Goal: Task Accomplishment & Management: Use online tool/utility

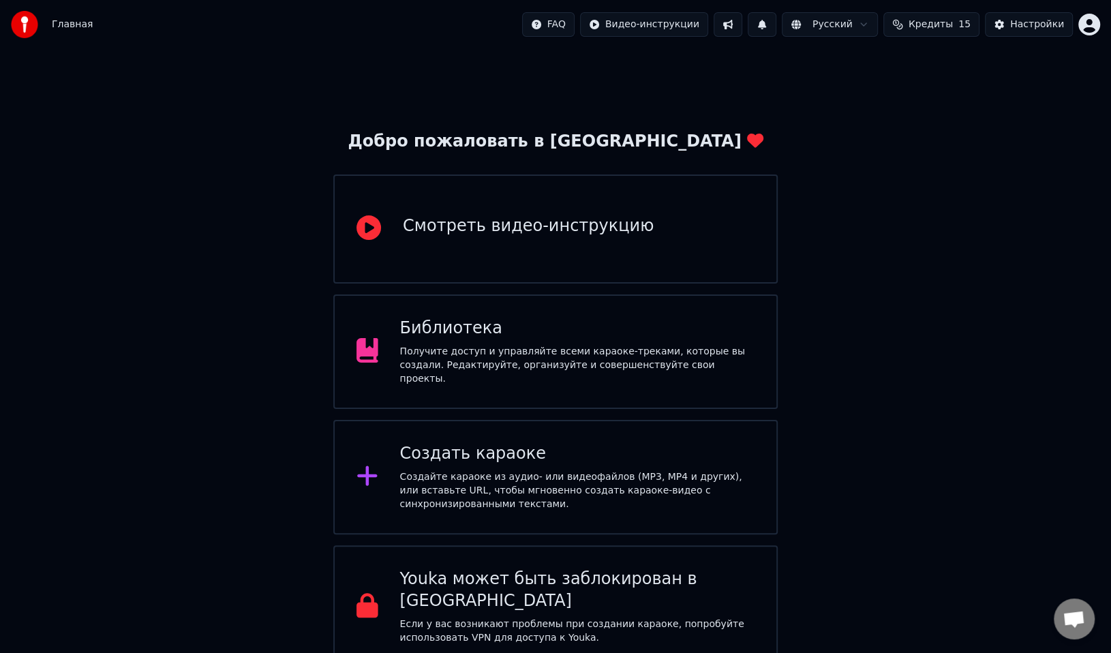
click at [434, 463] on div "Создать караоке Создайте караоке из аудио- или видеофайлов (MP3, MP4 и других),…" at bounding box center [577, 477] width 355 height 68
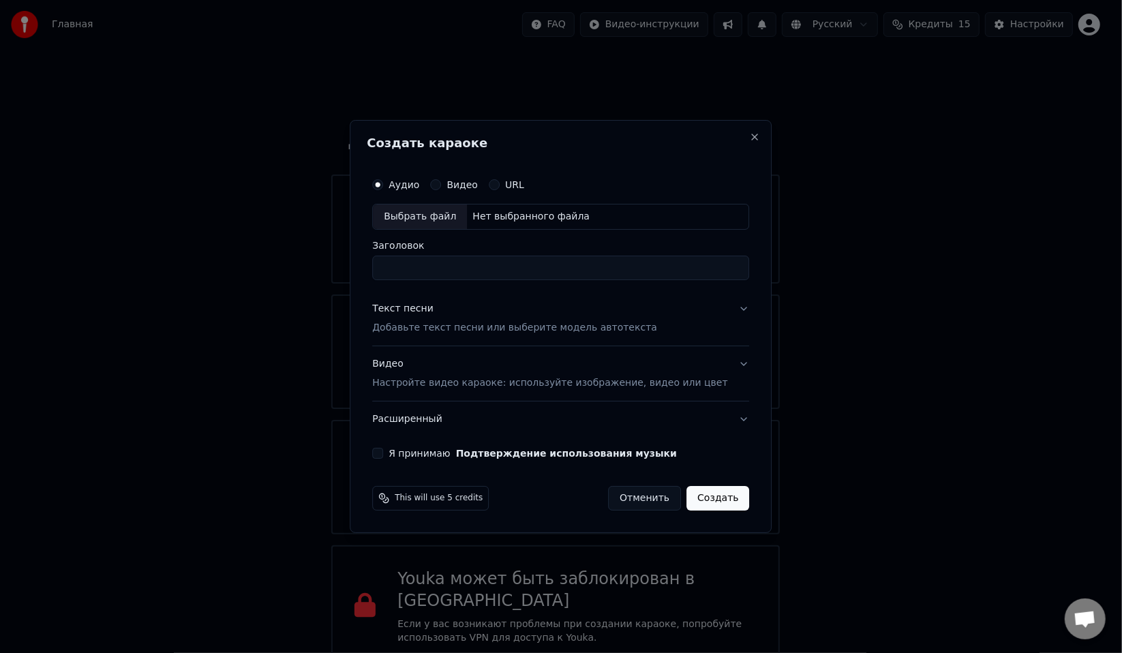
click at [434, 224] on div "Выбрать файл" at bounding box center [420, 217] width 94 height 25
type input "**********"
drag, startPoint x: 538, startPoint y: 273, endPoint x: 466, endPoint y: 272, distance: 72.3
click at [466, 272] on input "**********" at bounding box center [560, 268] width 377 height 25
click at [503, 331] on p "Добавьте текст песни или выберите модель автотекста" at bounding box center [514, 328] width 285 height 14
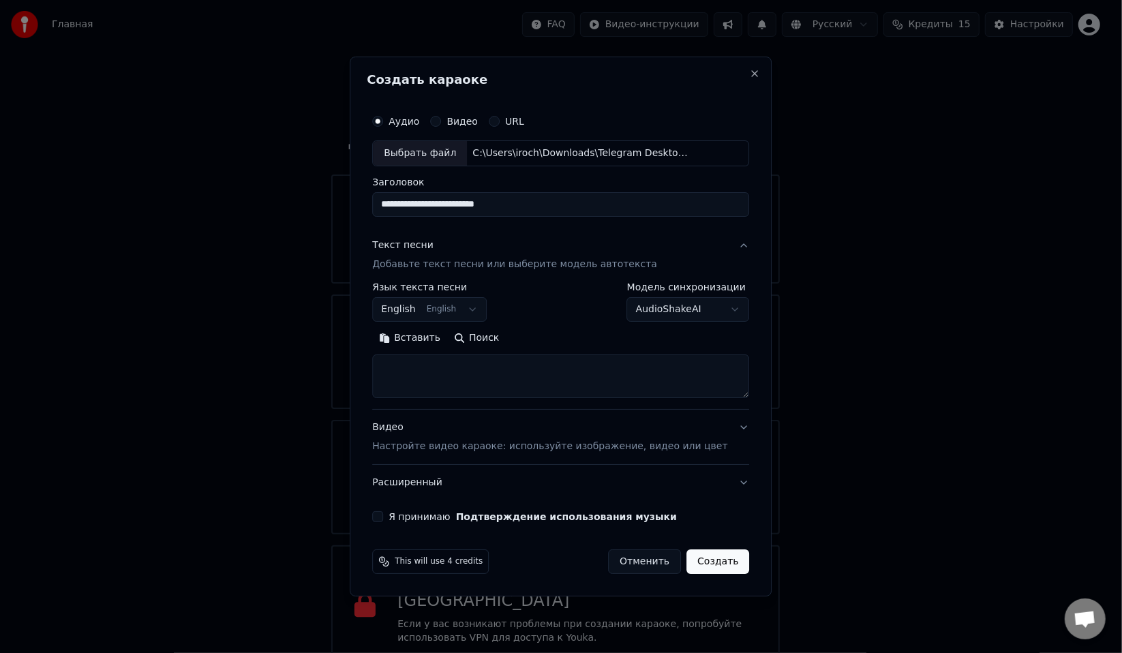
paste textarea "**********"
click at [477, 371] on textarea at bounding box center [560, 377] width 377 height 44
type textarea "**********"
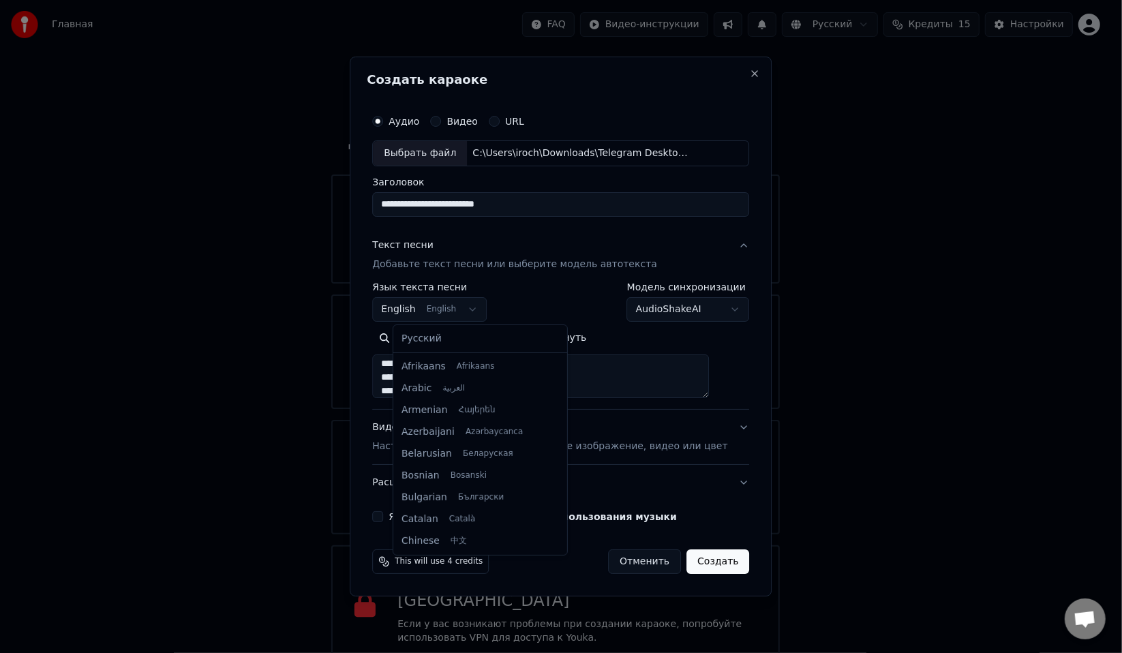
click at [428, 312] on body "Главная FAQ Видео-инструкции Русский Кредиты 15 Настройки Добро пожаловать в Yo…" at bounding box center [555, 414] width 1111 height 829
select select "**"
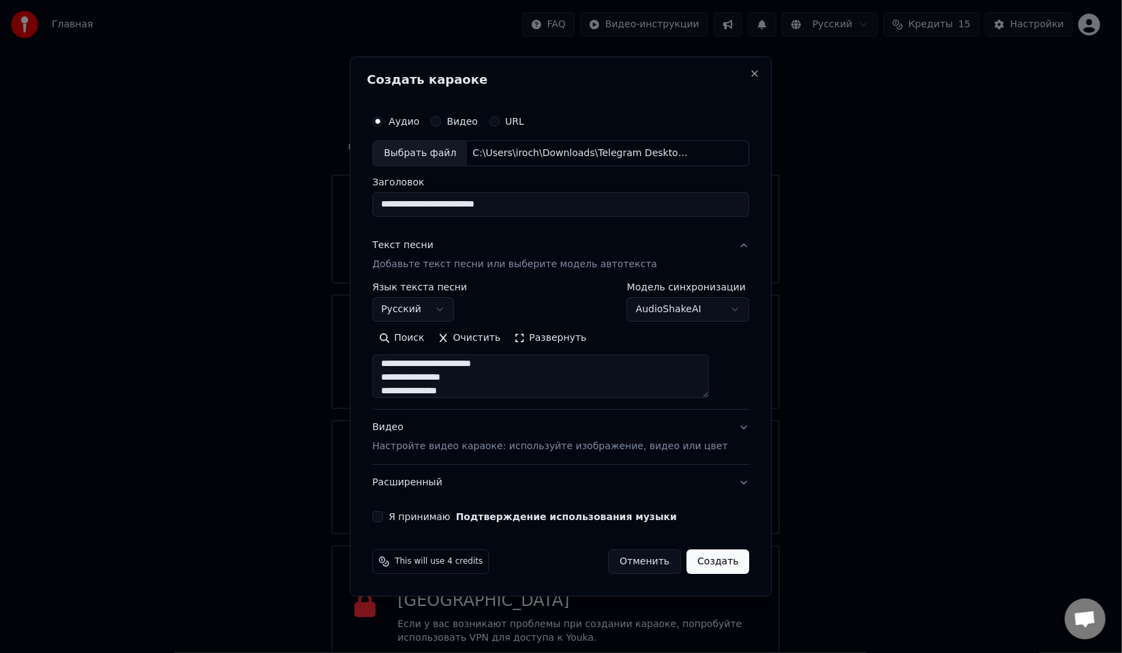
click at [453, 438] on div "Видео Настройте видео караоке: используйте изображение, видео или цвет" at bounding box center [549, 437] width 355 height 33
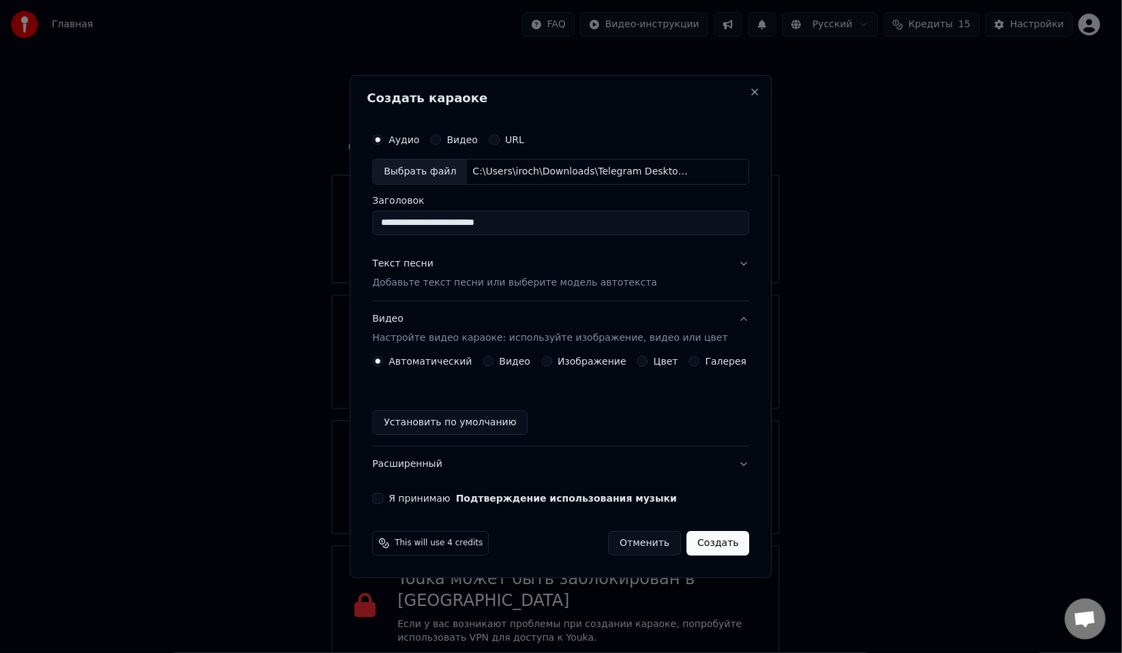
click at [552, 363] on button "Изображение" at bounding box center [546, 361] width 11 height 11
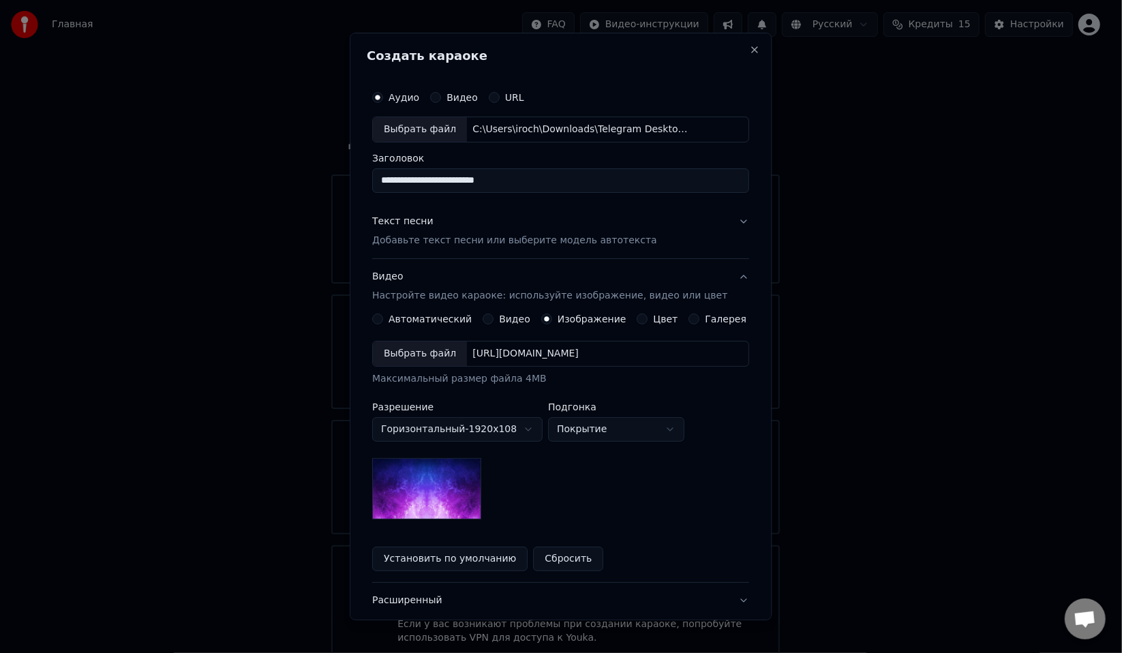
click at [637, 317] on button "Цвет" at bounding box center [642, 319] width 11 height 11
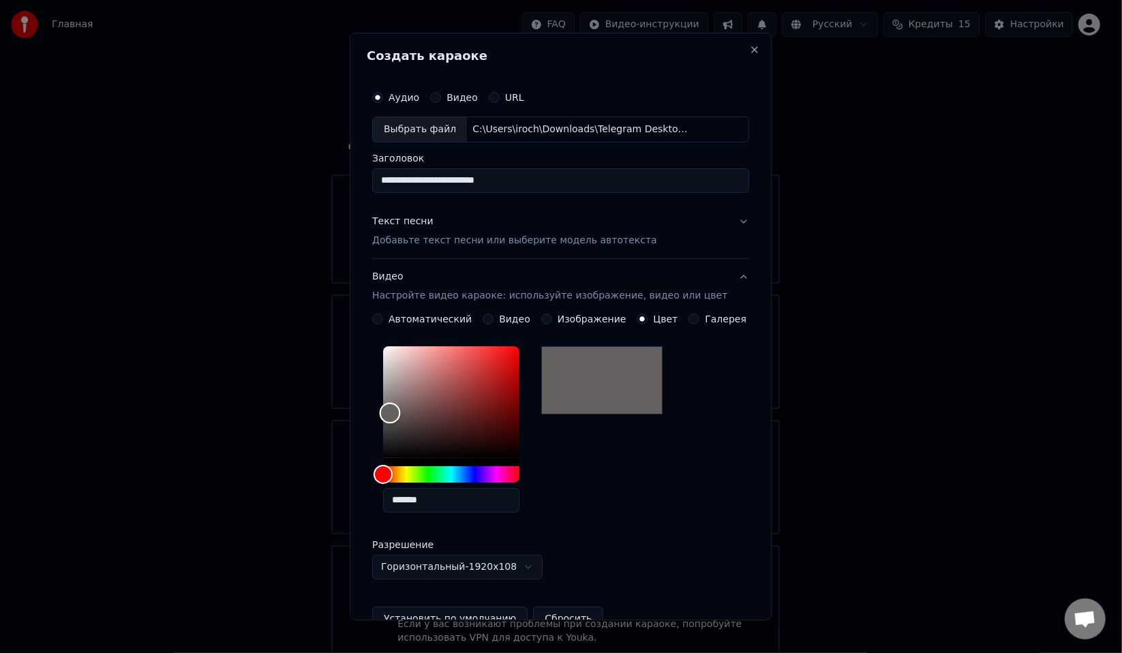
type input "*******"
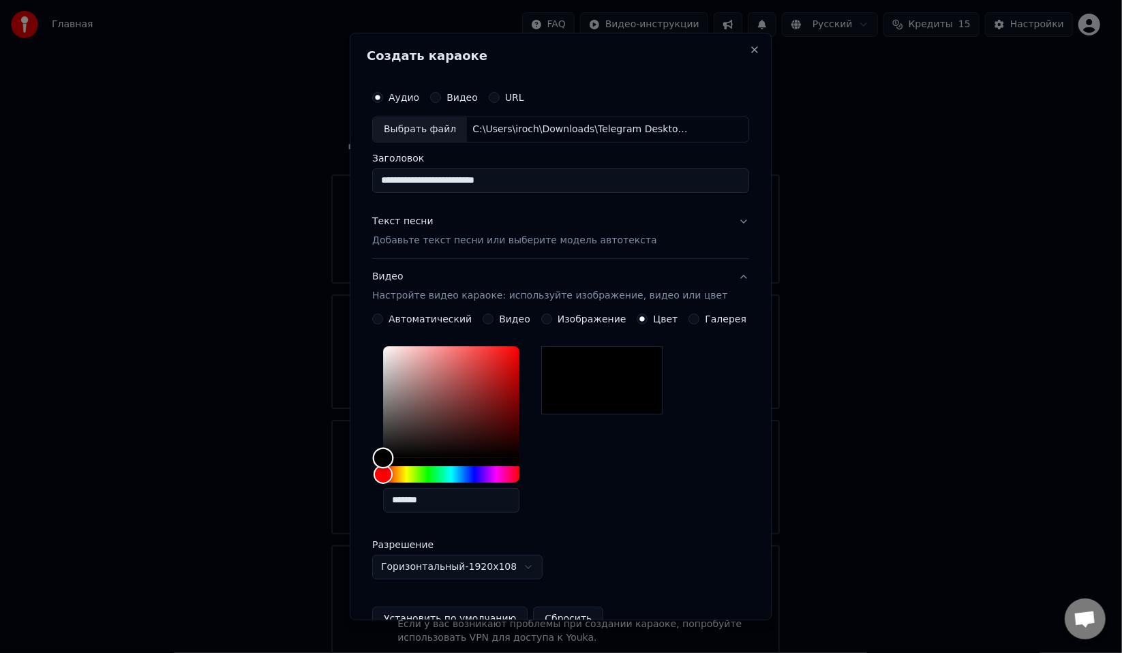
drag, startPoint x: 400, startPoint y: 413, endPoint x: 372, endPoint y: 506, distance: 96.7
click at [372, 506] on div "**********" at bounding box center [561, 327] width 422 height 588
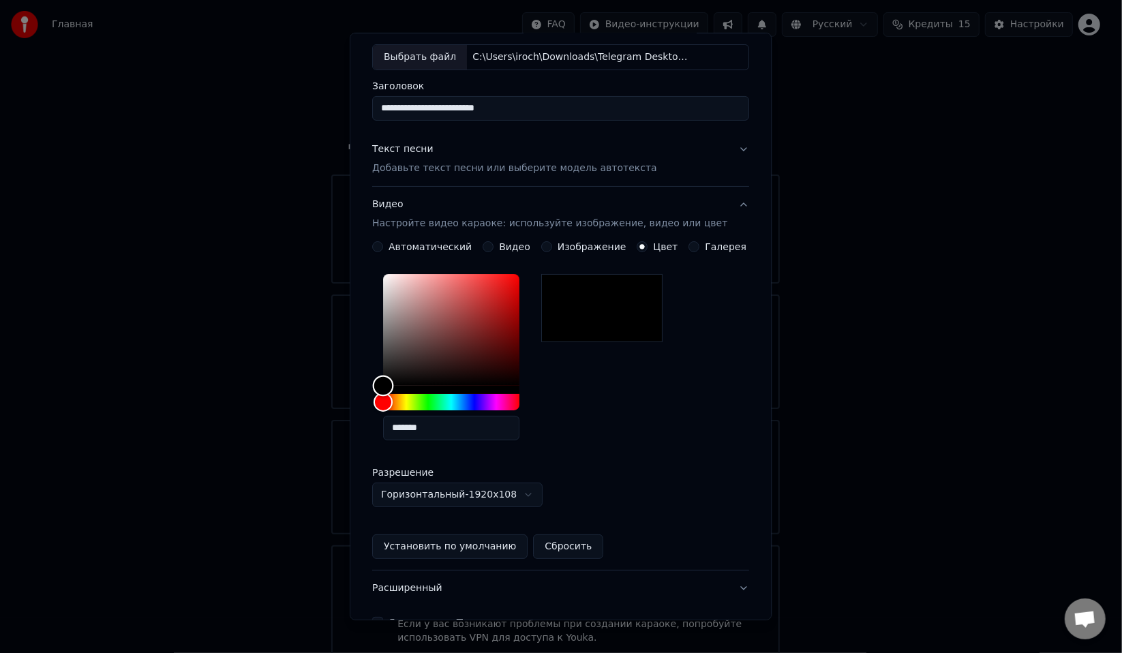
scroll to position [153, 0]
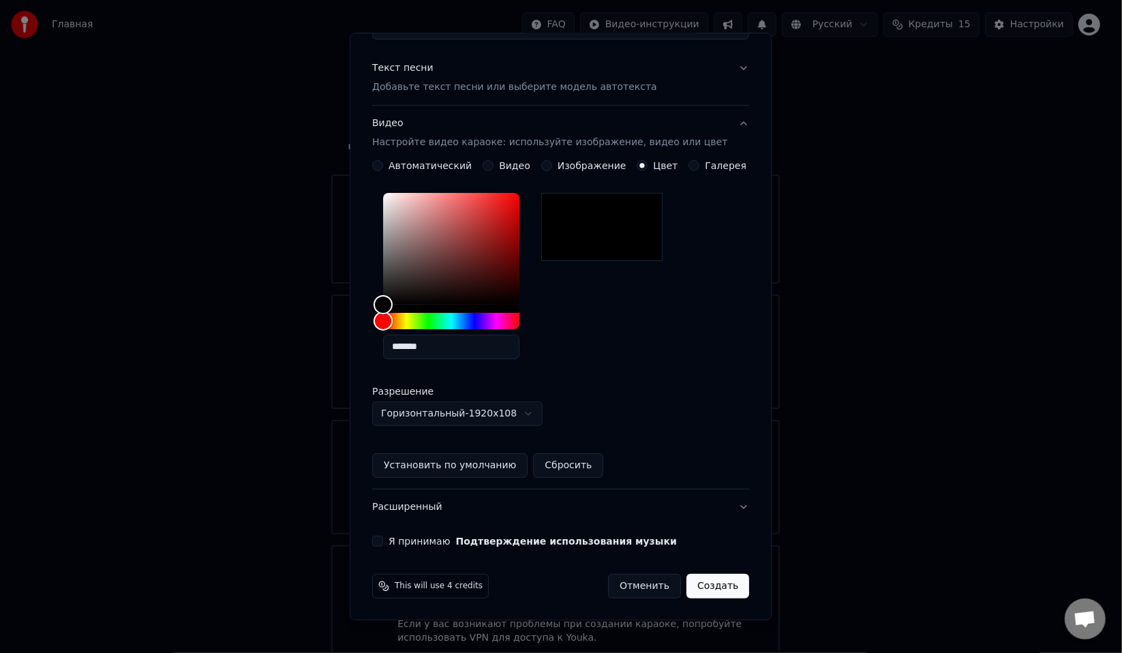
click at [492, 500] on button "Расширенный" at bounding box center [560, 507] width 377 height 35
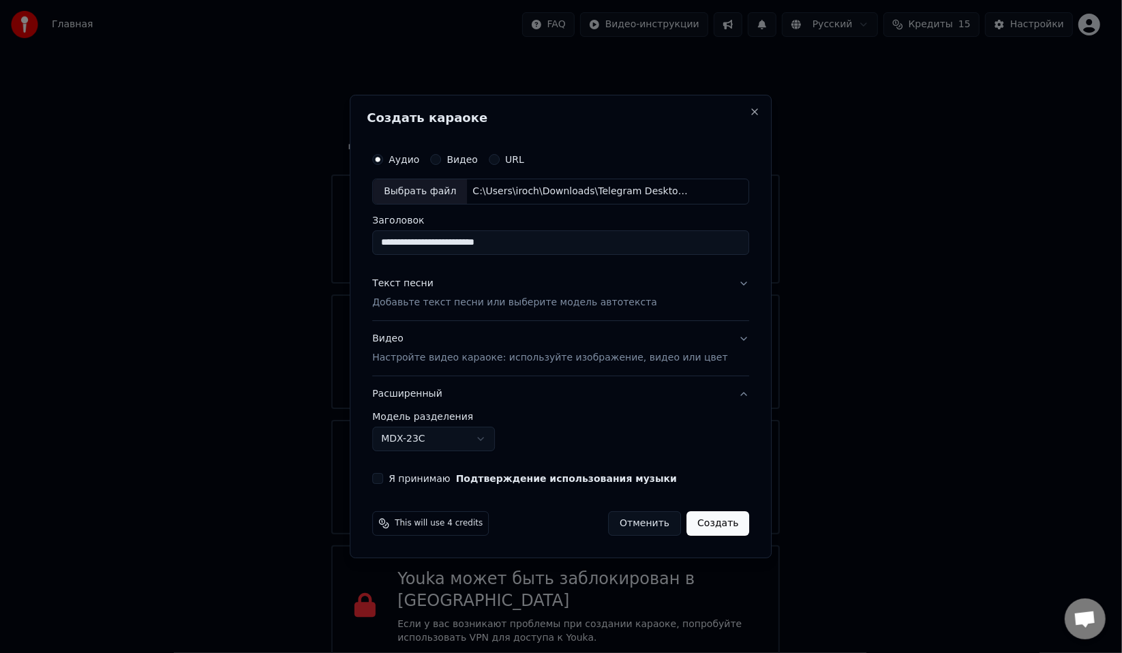
click at [694, 528] on button "Создать" at bounding box center [718, 523] width 63 height 25
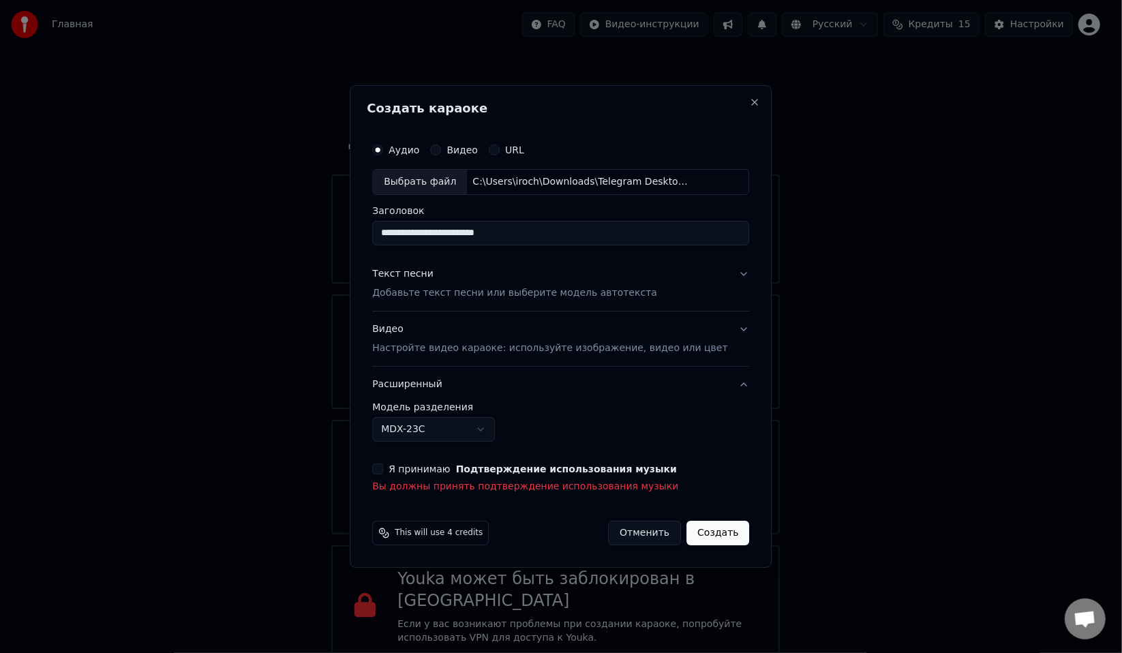
click at [383, 469] on button "Я принимаю Подтверждение использования музыки" at bounding box center [377, 469] width 11 height 11
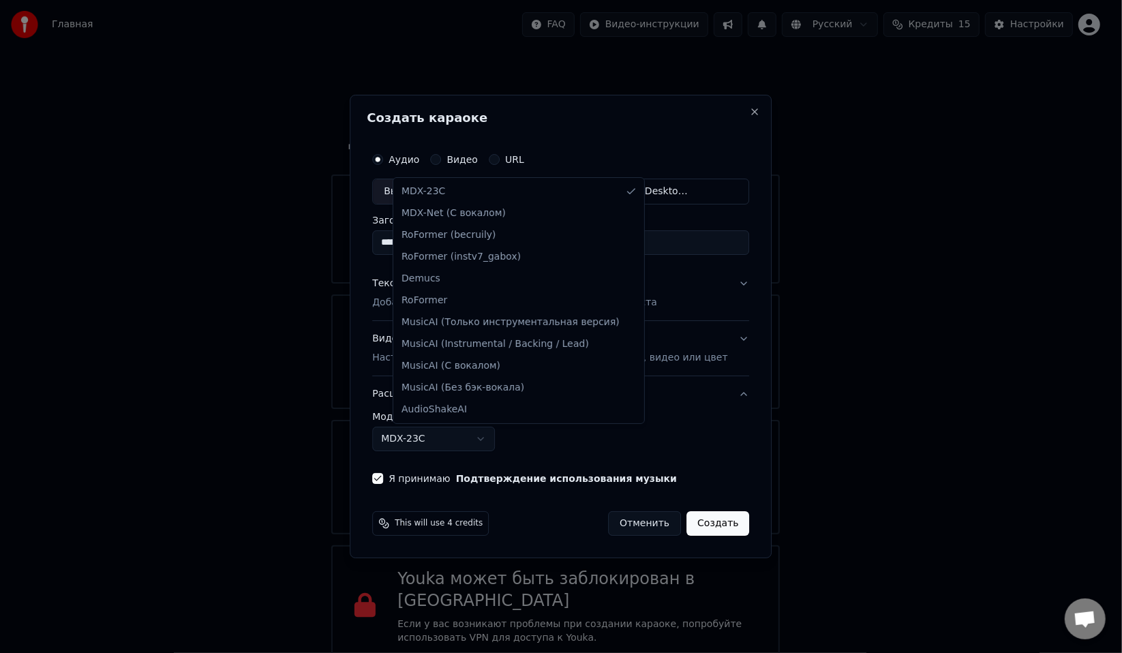
click at [442, 437] on body "Главная FAQ Видео-инструкции Русский Кредиты 15 Настройки Добро пожаловать в Yo…" at bounding box center [555, 414] width 1111 height 829
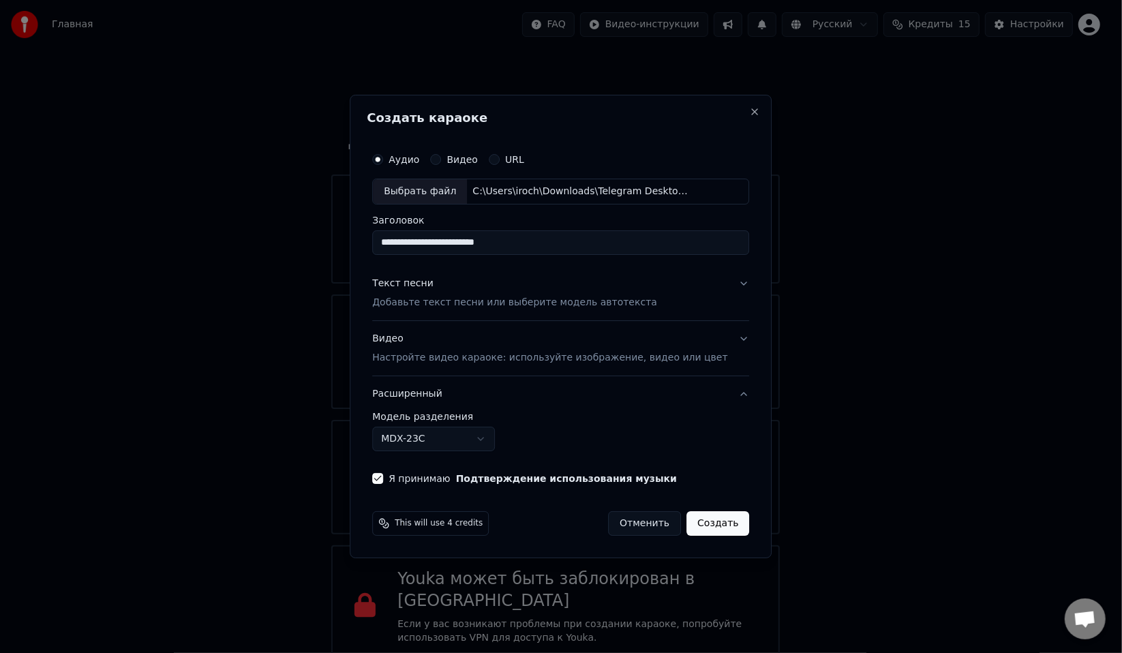
click at [442, 437] on body "Главная FAQ Видео-инструкции Русский Кредиты 15 Настройки Добро пожаловать в Yo…" at bounding box center [555, 414] width 1111 height 829
click at [687, 514] on button "Создать" at bounding box center [718, 523] width 63 height 25
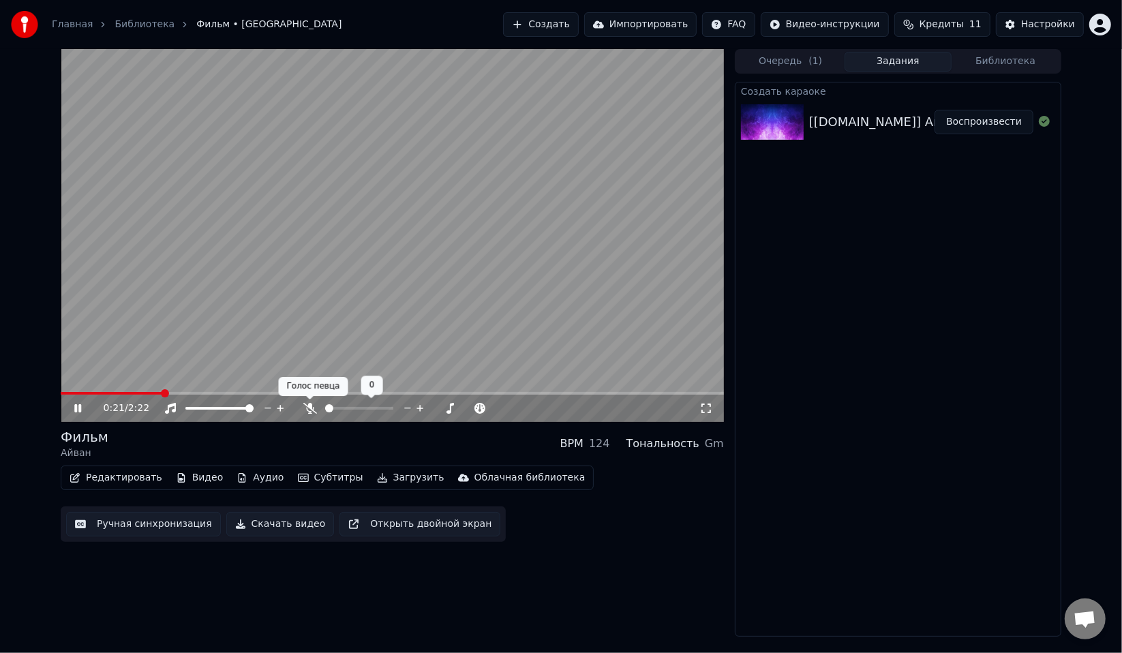
click at [310, 412] on icon at bounding box center [310, 408] width 14 height 11
click at [61, 395] on span at bounding box center [61, 393] width 0 height 3
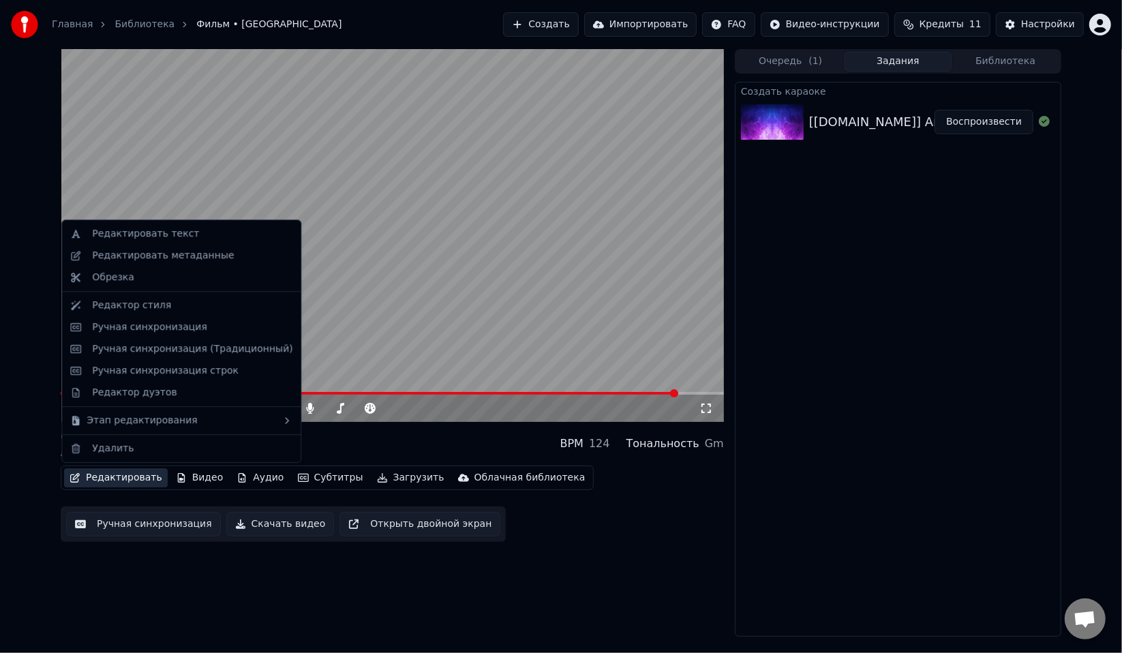
click at [143, 477] on button "Редактировать" at bounding box center [116, 477] width 104 height 19
click at [192, 332] on div "Ручная синхронизация" at bounding box center [149, 327] width 115 height 14
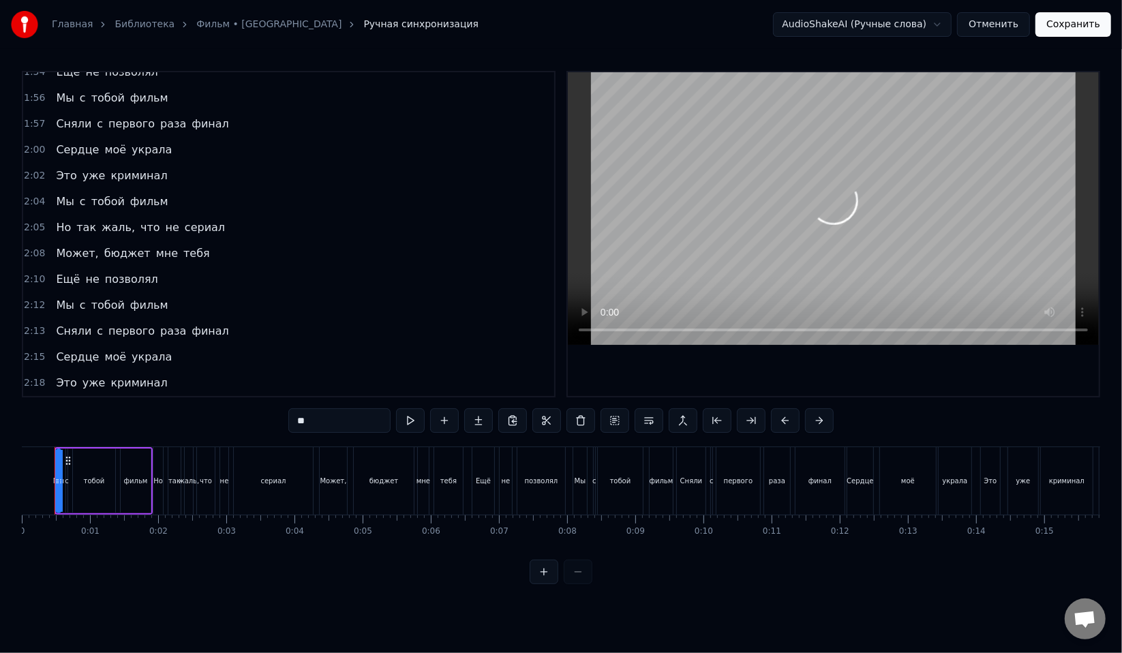
scroll to position [1438, 0]
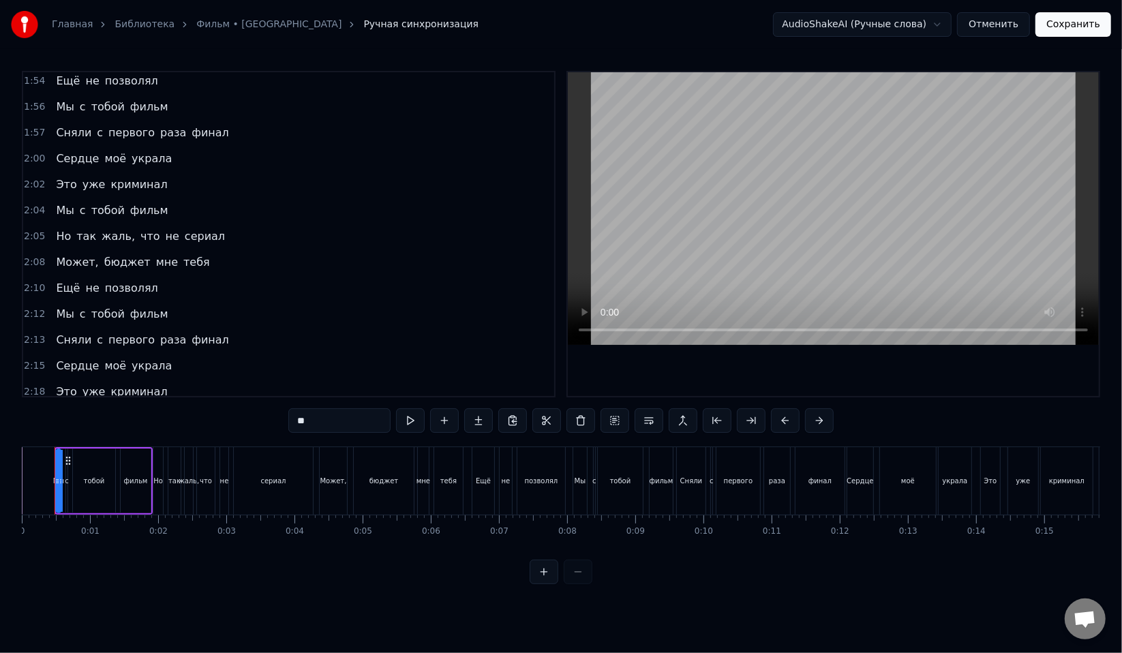
click at [67, 109] on span "Мы" at bounding box center [65, 107] width 20 height 16
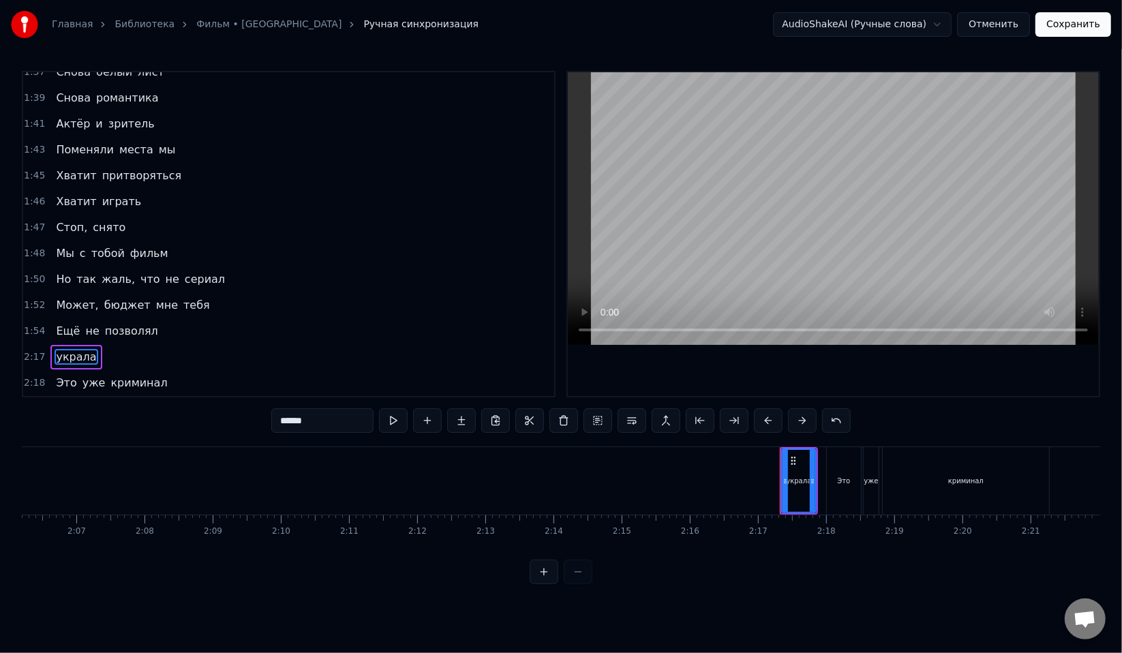
scroll to position [0, 8605]
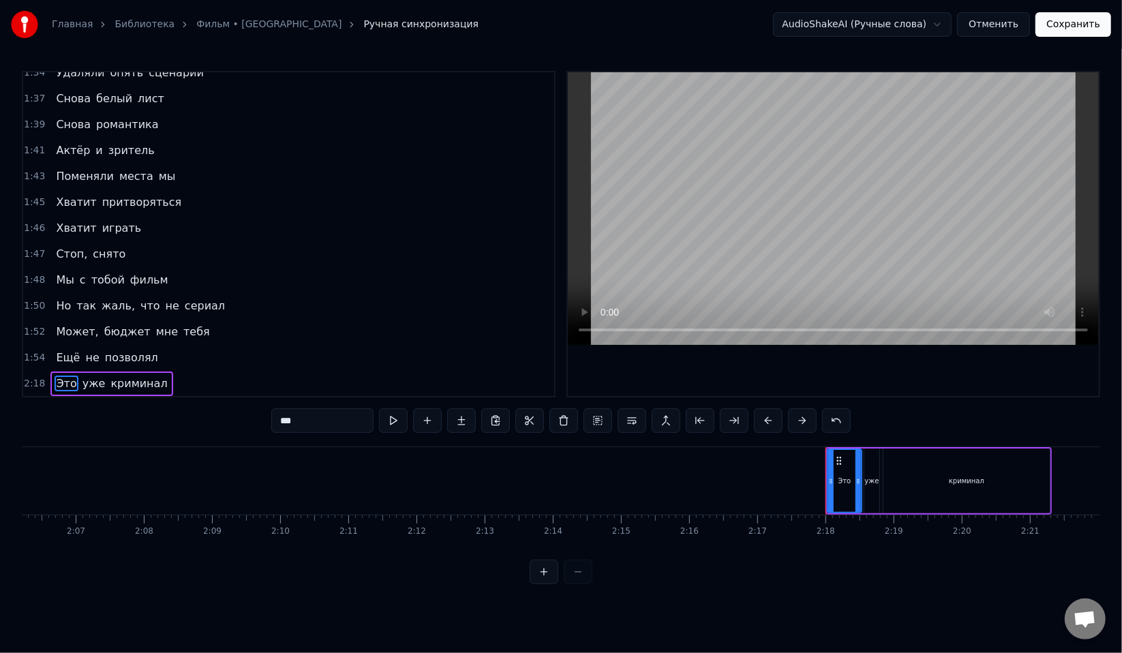
type input "********"
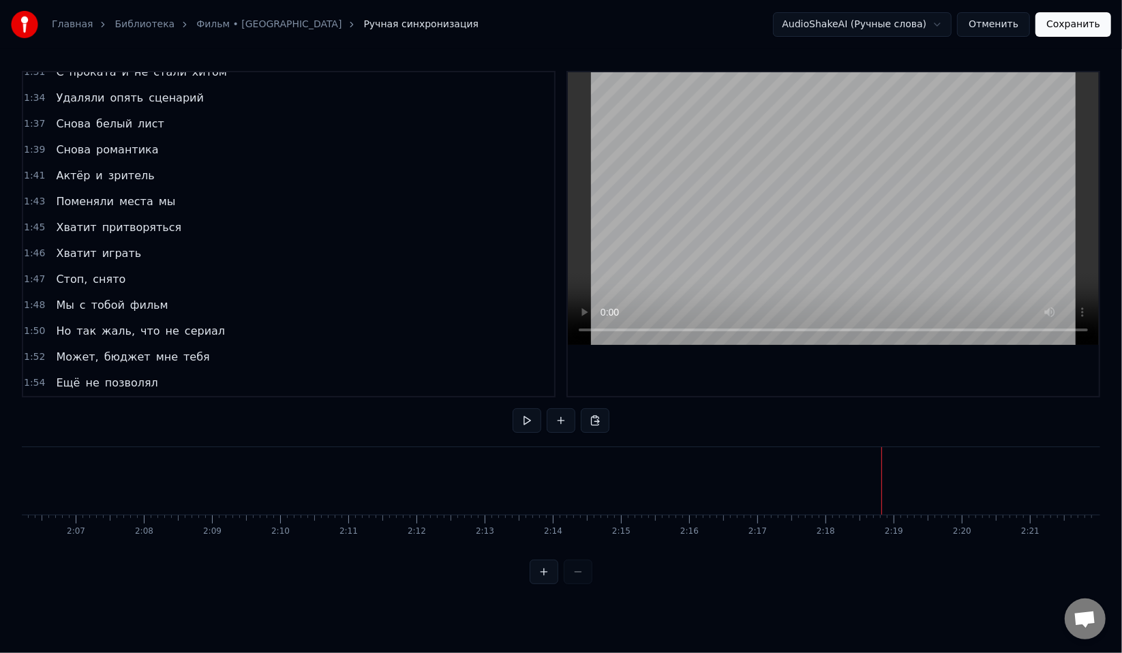
scroll to position [1127, 0]
click at [1072, 33] on button "Сохранить" at bounding box center [1074, 24] width 76 height 25
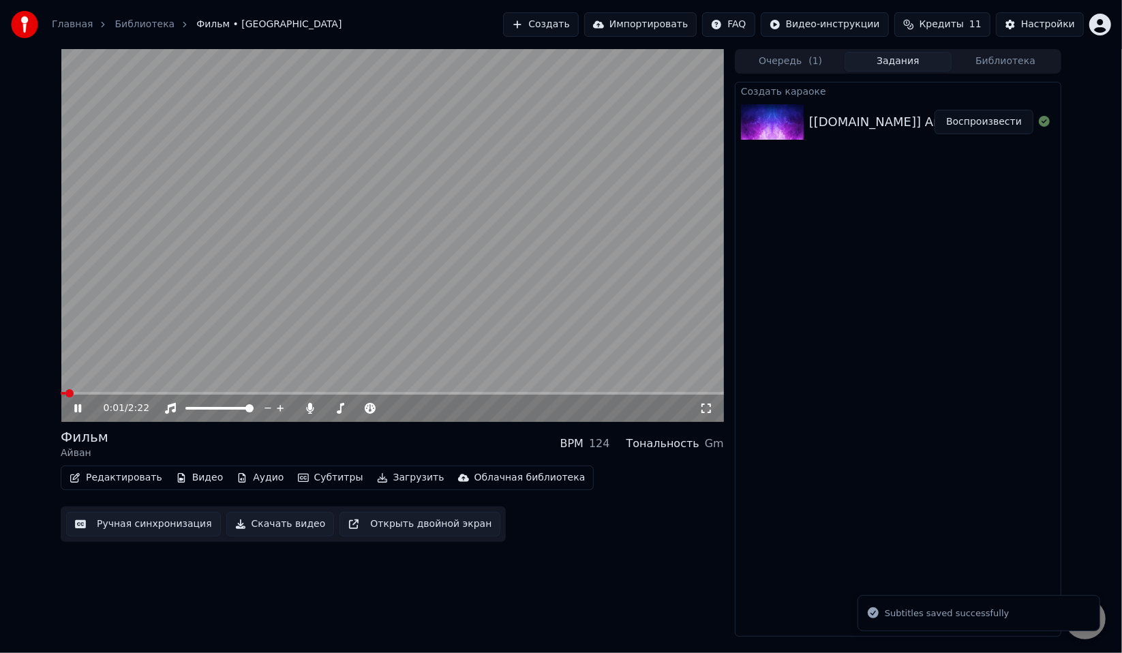
click at [262, 523] on button "Скачать видео" at bounding box center [280, 524] width 108 height 25
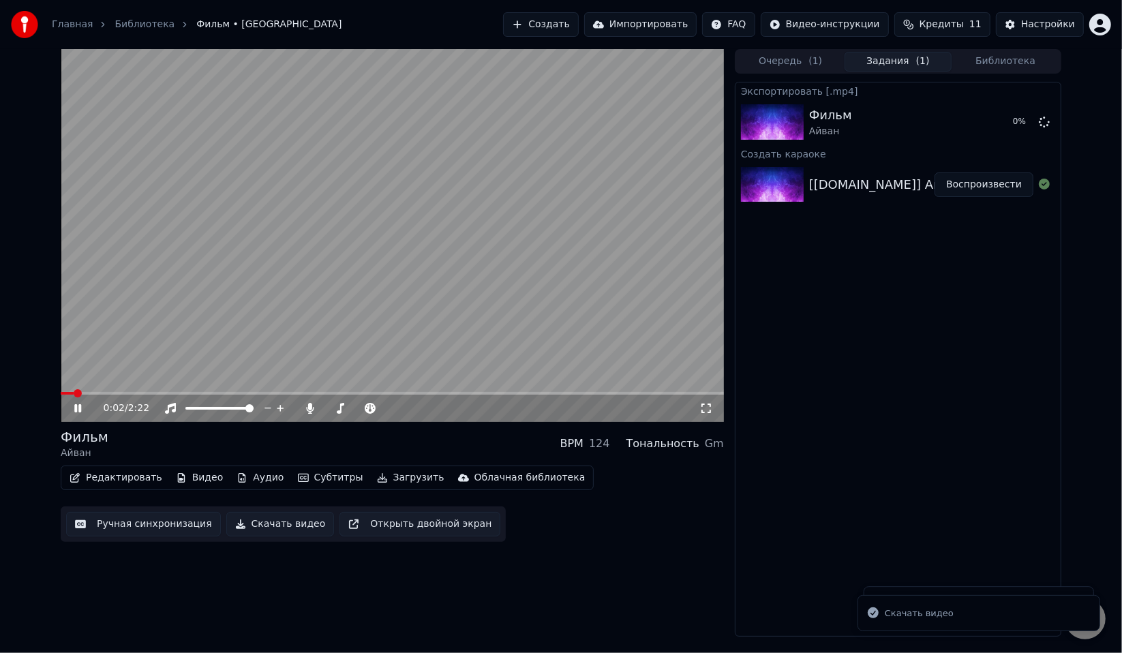
click at [72, 407] on icon at bounding box center [88, 408] width 32 height 11
click at [1045, 122] on icon at bounding box center [1044, 121] width 11 height 11
click at [310, 408] on icon at bounding box center [309, 408] width 7 height 11
click at [310, 408] on icon at bounding box center [310, 408] width 14 height 11
click at [265, 527] on button "Скачать видео" at bounding box center [280, 524] width 108 height 25
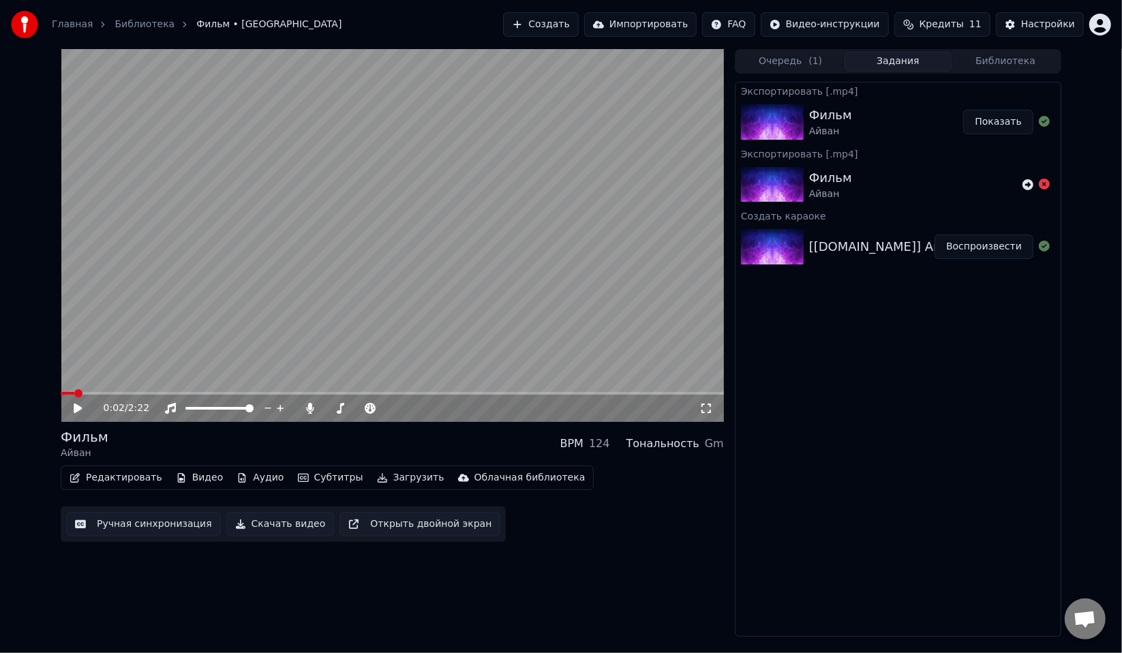
click at [993, 121] on button "Показать" at bounding box center [998, 122] width 70 height 25
